Goal: Download file/media

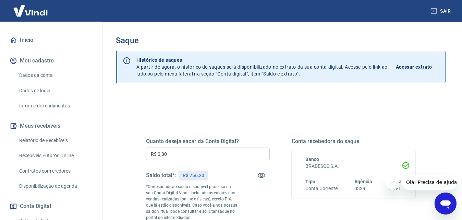
scroll to position [69, 0]
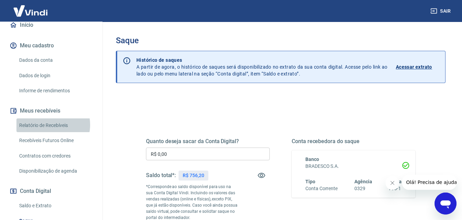
click at [47, 132] on link "Relatório de Recebíveis" at bounding box center [55, 125] width 78 height 14
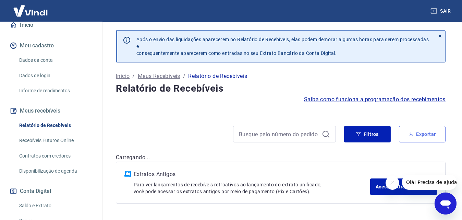
click at [432, 132] on button "Exportar" at bounding box center [422, 134] width 47 height 16
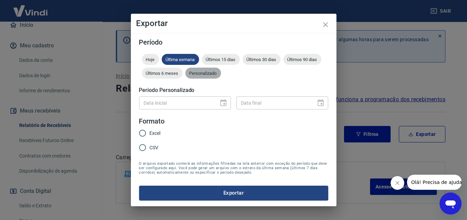
click at [214, 71] on span "Personalizado" at bounding box center [203, 73] width 36 height 5
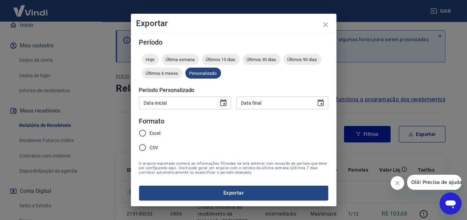
click at [227, 100] on icon "Choose date" at bounding box center [223, 103] width 8 height 8
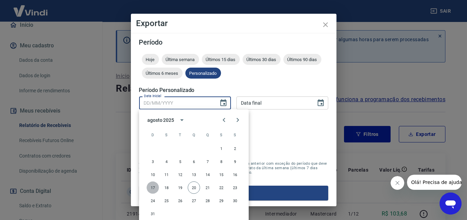
click at [152, 188] on button "17" at bounding box center [153, 187] width 12 height 12
type input "[DATE]"
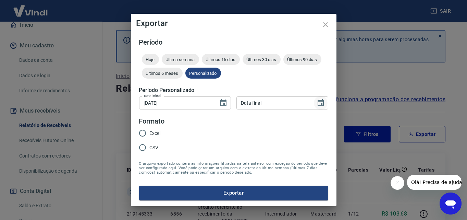
click at [324, 104] on icon "Choose date" at bounding box center [321, 103] width 8 height 8
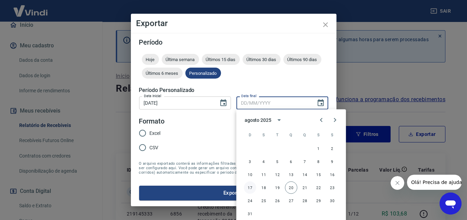
click at [251, 189] on button "17" at bounding box center [250, 187] width 12 height 12
type input "[DATE]"
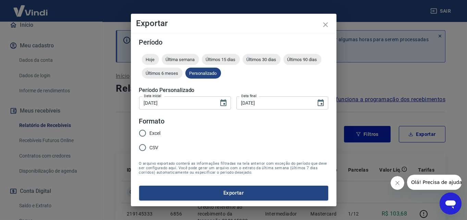
click at [137, 132] on input "Excel" at bounding box center [142, 133] width 14 height 14
radio input "true"
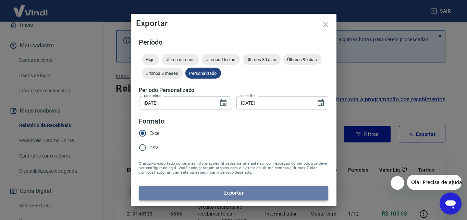
click at [231, 196] on button "Exportar" at bounding box center [233, 192] width 189 height 14
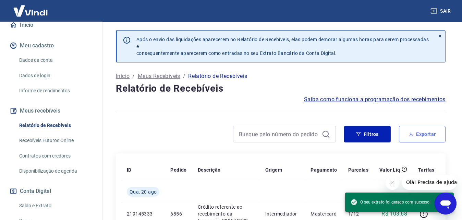
click at [418, 137] on button "Exportar" at bounding box center [422, 134] width 47 height 16
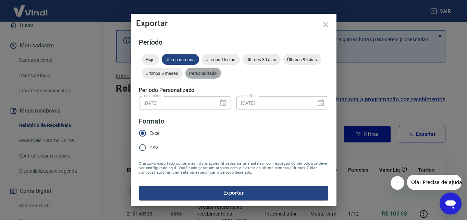
click at [217, 71] on span "Personalizado" at bounding box center [203, 73] width 36 height 5
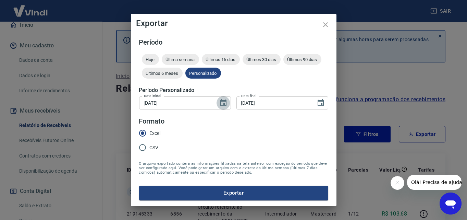
click at [221, 102] on icon "Choose date, selected date is 17 de ago de 2025" at bounding box center [223, 102] width 6 height 7
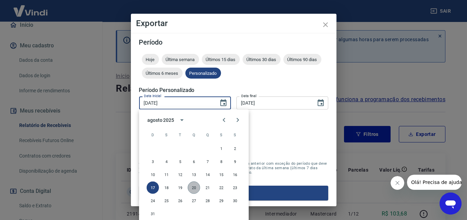
click at [193, 185] on button "20" at bounding box center [194, 187] width 12 height 12
type input "[DATE]"
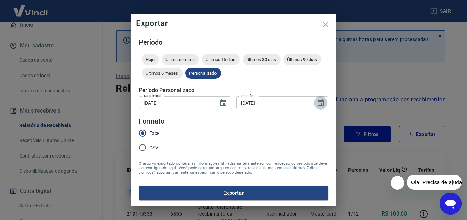
click at [320, 102] on icon "Choose date, selected date is 17 de ago de 2025" at bounding box center [321, 103] width 8 height 8
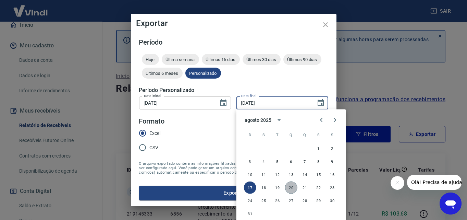
click at [291, 187] on button "20" at bounding box center [291, 187] width 12 height 12
type input "[DATE]"
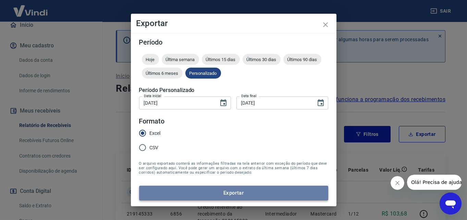
click at [275, 193] on button "Exportar" at bounding box center [233, 192] width 189 height 14
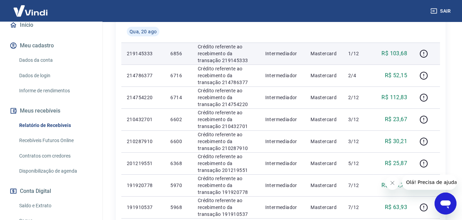
scroll to position [171, 0]
